Goal: Task Accomplishment & Management: Manage account settings

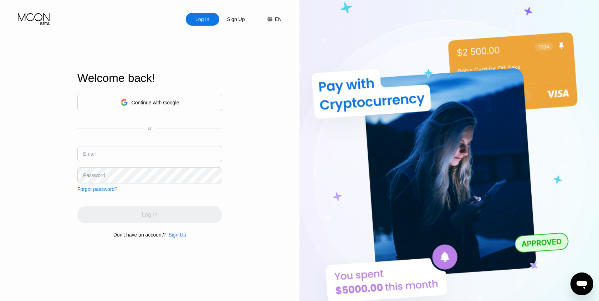
click at [194, 103] on div "Continue with Google" at bounding box center [149, 102] width 145 height 17
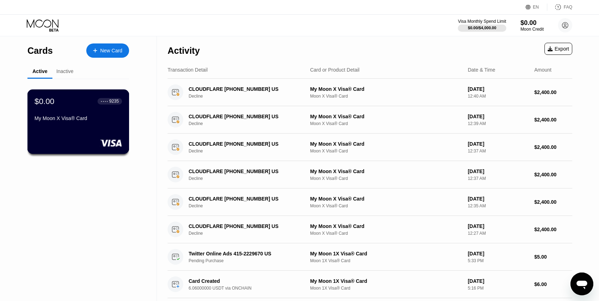
click at [78, 108] on div "$0.00 ● ● ● ● 9235 My Moon X Visa® Card" at bounding box center [78, 110] width 87 height 27
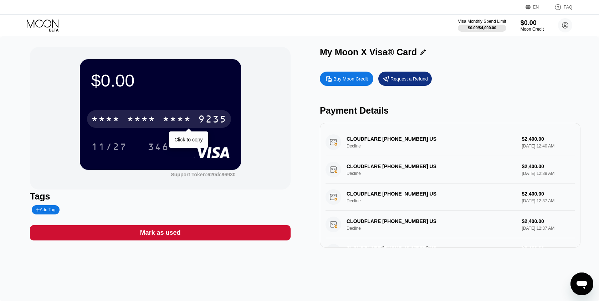
click at [157, 120] on div "* * * * * * * * * * * * 9235" at bounding box center [159, 119] width 144 height 18
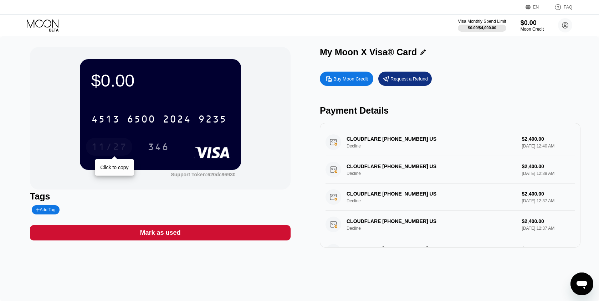
click at [108, 145] on div "11/27" at bounding box center [109, 147] width 36 height 11
